Goal: Find specific page/section: Find specific page/section

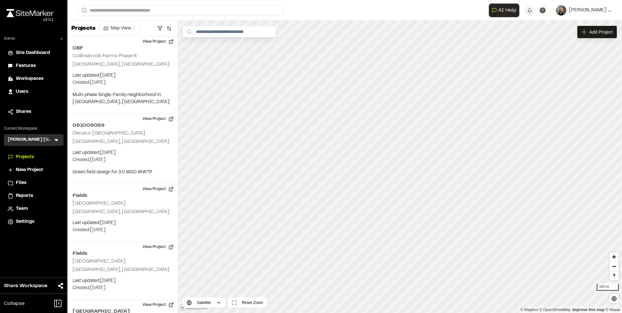
scroll to position [3565, 0]
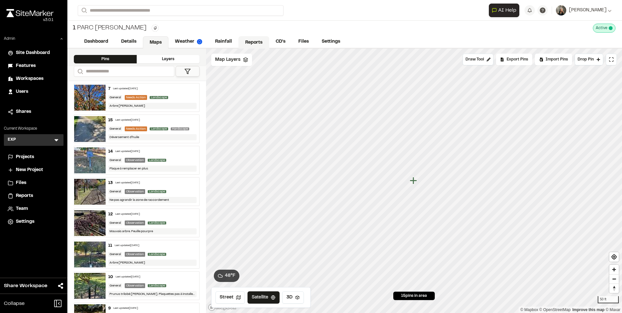
click at [246, 40] on link "Reports" at bounding box center [253, 42] width 31 height 12
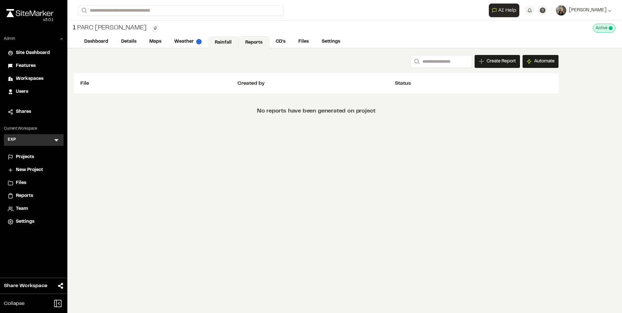
click at [225, 42] on link "Rainfall" at bounding box center [223, 42] width 30 height 12
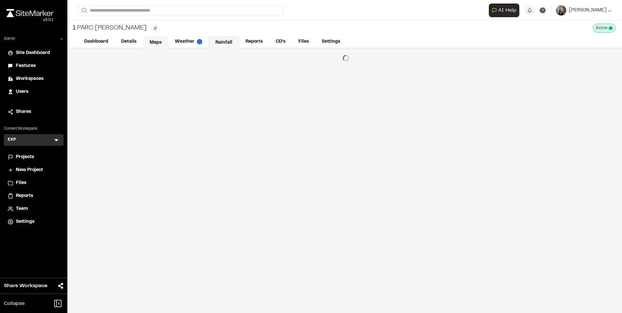
click at [147, 43] on link "Maps" at bounding box center [156, 42] width 26 height 12
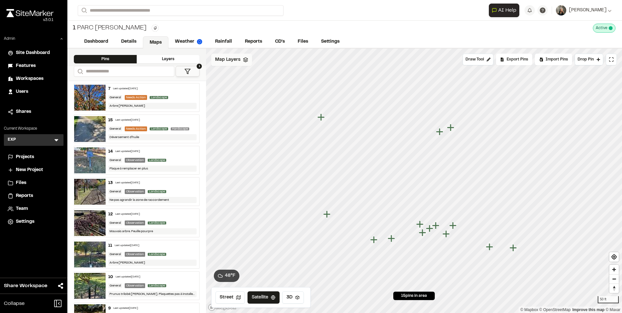
click at [241, 62] on div "Map Layers" at bounding box center [231, 60] width 41 height 12
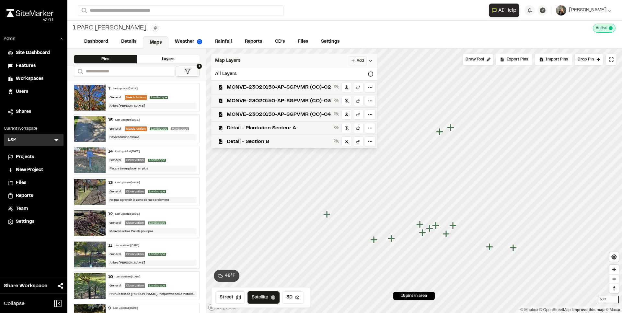
click at [243, 58] on div "Map Layers Add" at bounding box center [294, 61] width 166 height 14
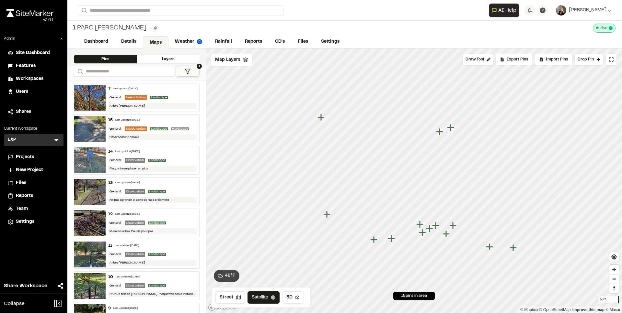
click at [89, 121] on img at bounding box center [89, 129] width 31 height 26
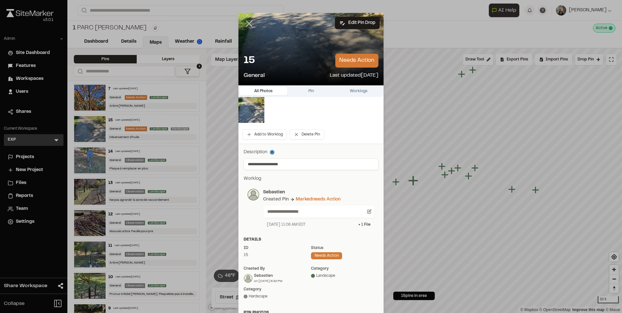
click at [247, 28] on icon at bounding box center [248, 23] width 11 height 11
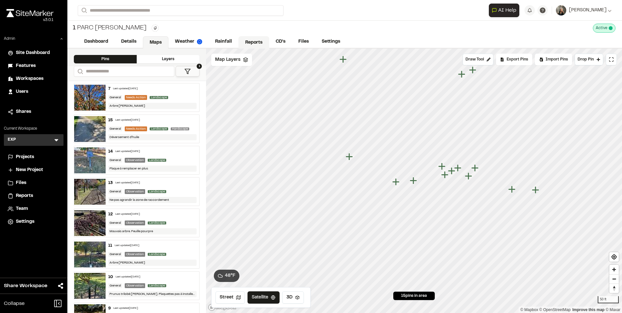
click at [242, 43] on link "Reports" at bounding box center [253, 42] width 31 height 12
